Goal: Communication & Community: Answer question/provide support

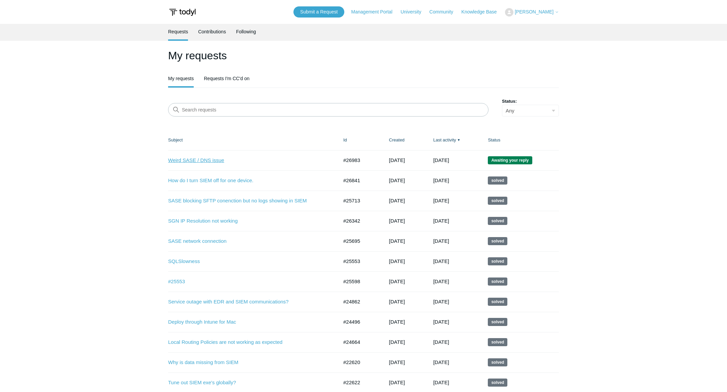
click at [213, 160] on link "Weird SASE / DNS issue" at bounding box center [248, 161] width 160 height 8
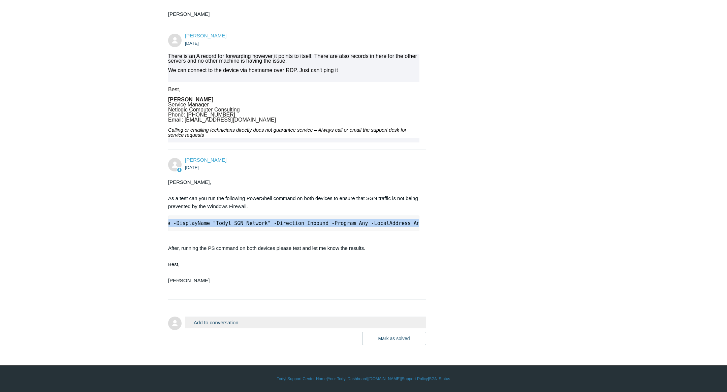
scroll to position [0, 204]
drag, startPoint x: 176, startPoint y: 217, endPoint x: 442, endPoint y: 223, distance: 265.9
click at [442, 223] on div "[PERSON_NAME] [DATE] I am having a weird DNS issue these two devices. I can com…" at bounding box center [363, 61] width 391 height 568
copy code "New-NetFirewallRule -DisplayName "Todyl SGN Network" -Direction Inbound -Progra…"
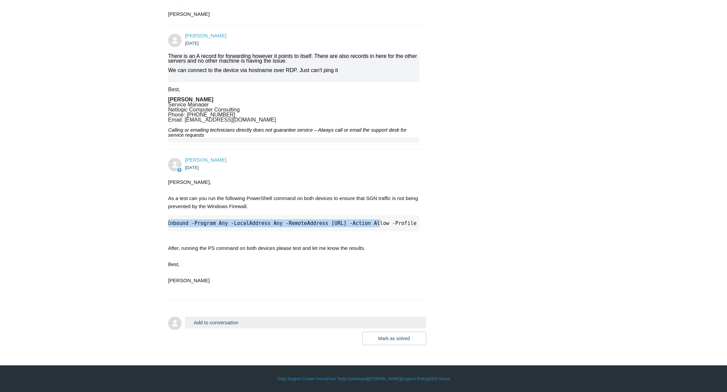
copy code "New-NetFirewallRule -DisplayName "Todyl SGN Network" -Direction Inbound -Progra…"
click at [219, 322] on button "Add to conversation" at bounding box center [305, 323] width 241 height 12
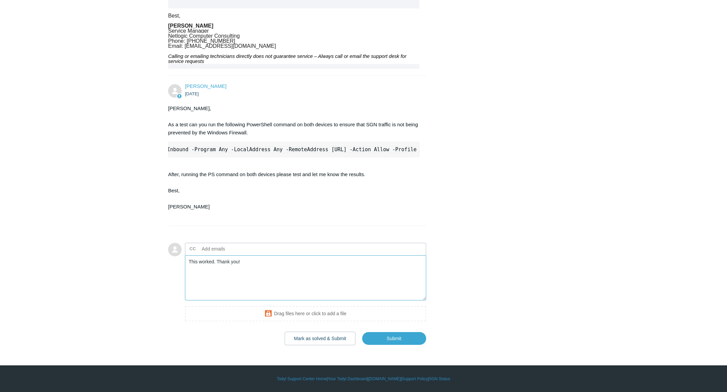
scroll to position [409, 0]
type textarea "This worked. Thank you!"
click at [370, 345] on input "Submit" at bounding box center [394, 338] width 64 height 13
